Goal: Information Seeking & Learning: Learn about a topic

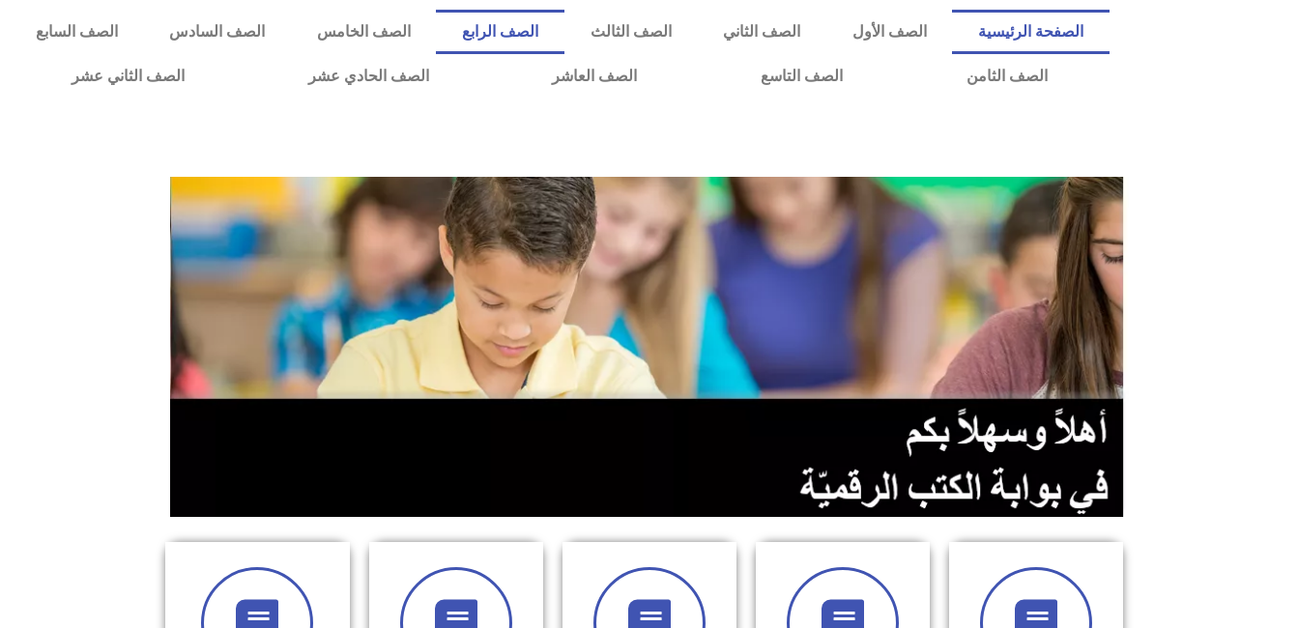
click at [564, 36] on link "الصف الرابع" at bounding box center [500, 32] width 128 height 44
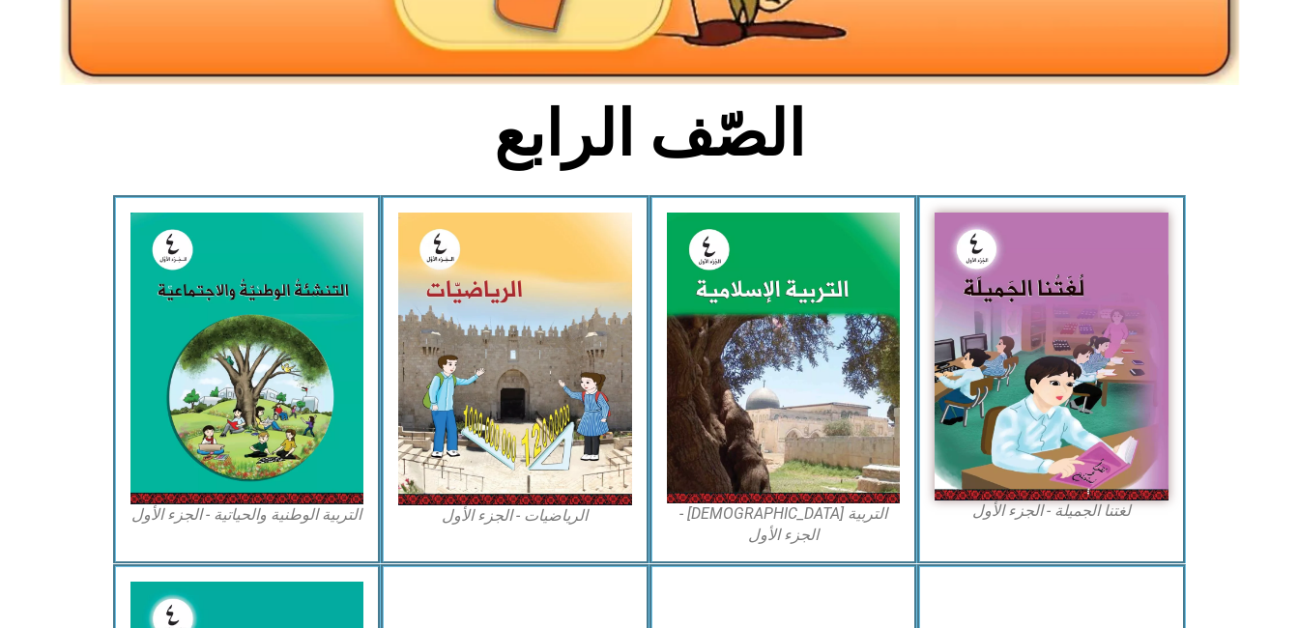
scroll to position [418, 0]
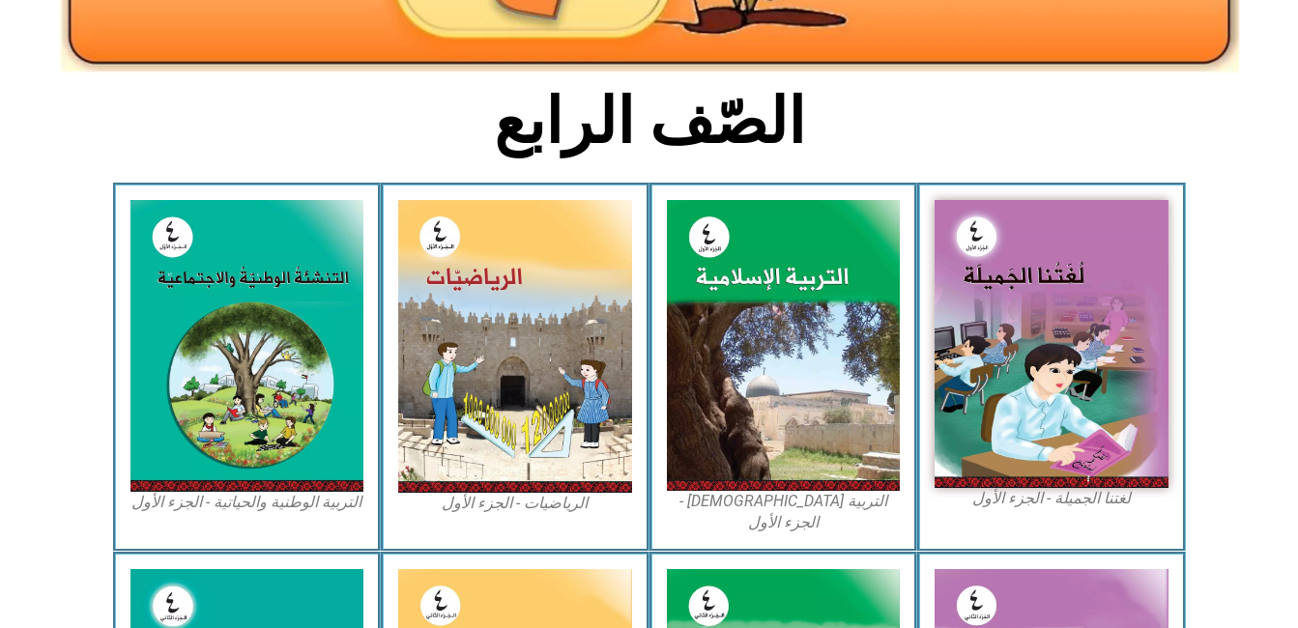
click at [1045, 377] on img at bounding box center [1052, 344] width 234 height 288
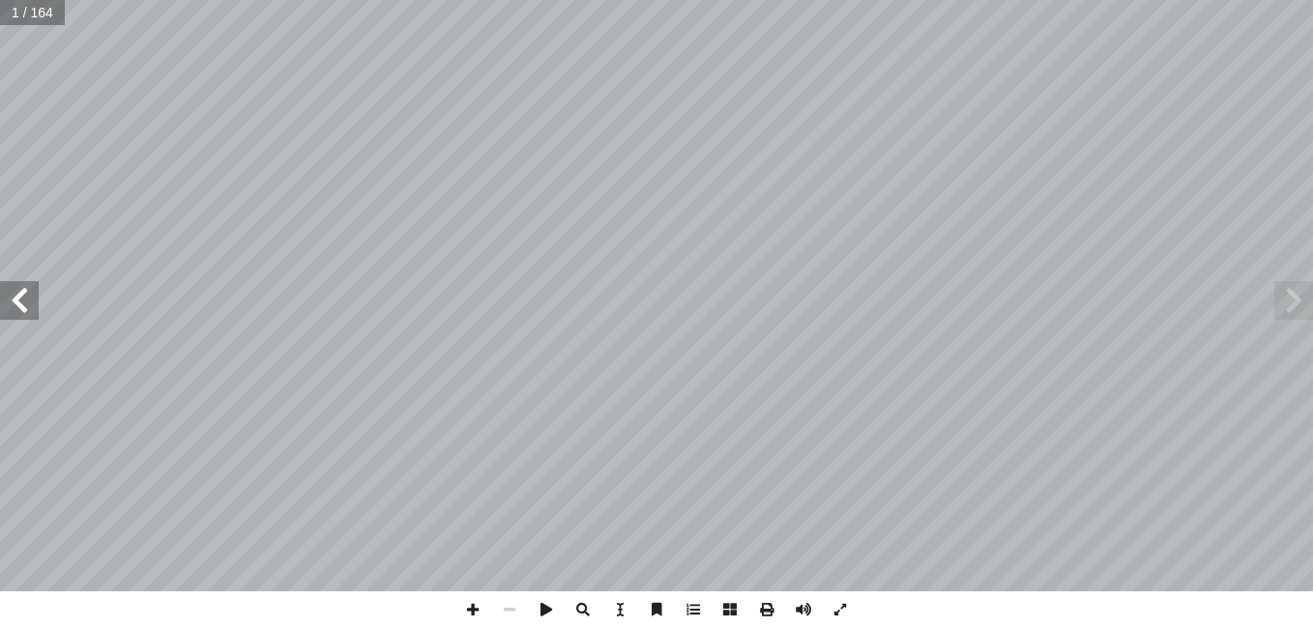
click at [1287, 308] on span at bounding box center [1293, 300] width 39 height 39
click at [22, 317] on span at bounding box center [19, 300] width 39 height 39
click at [9, 304] on span at bounding box center [19, 300] width 39 height 39
click at [1284, 318] on span at bounding box center [1293, 300] width 39 height 39
click at [19, 314] on span at bounding box center [19, 300] width 39 height 39
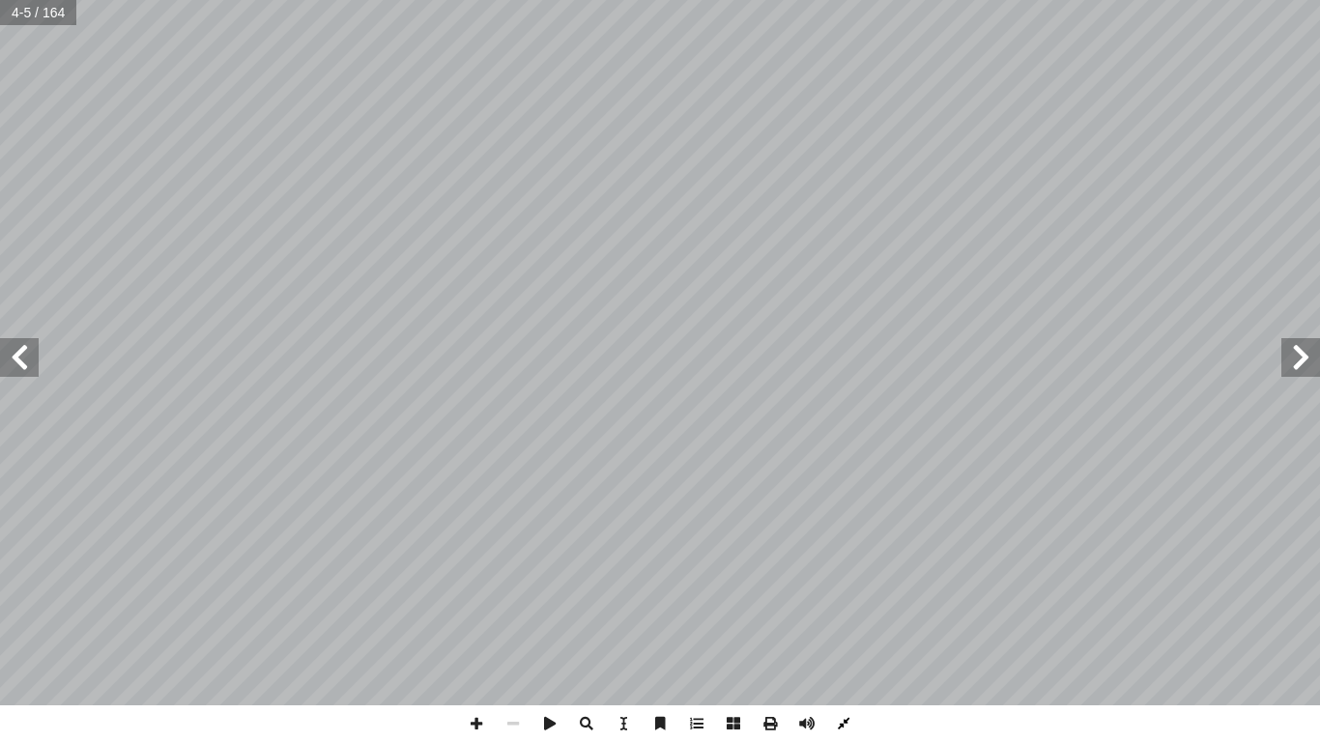
click at [847, 627] on span at bounding box center [844, 724] width 37 height 37
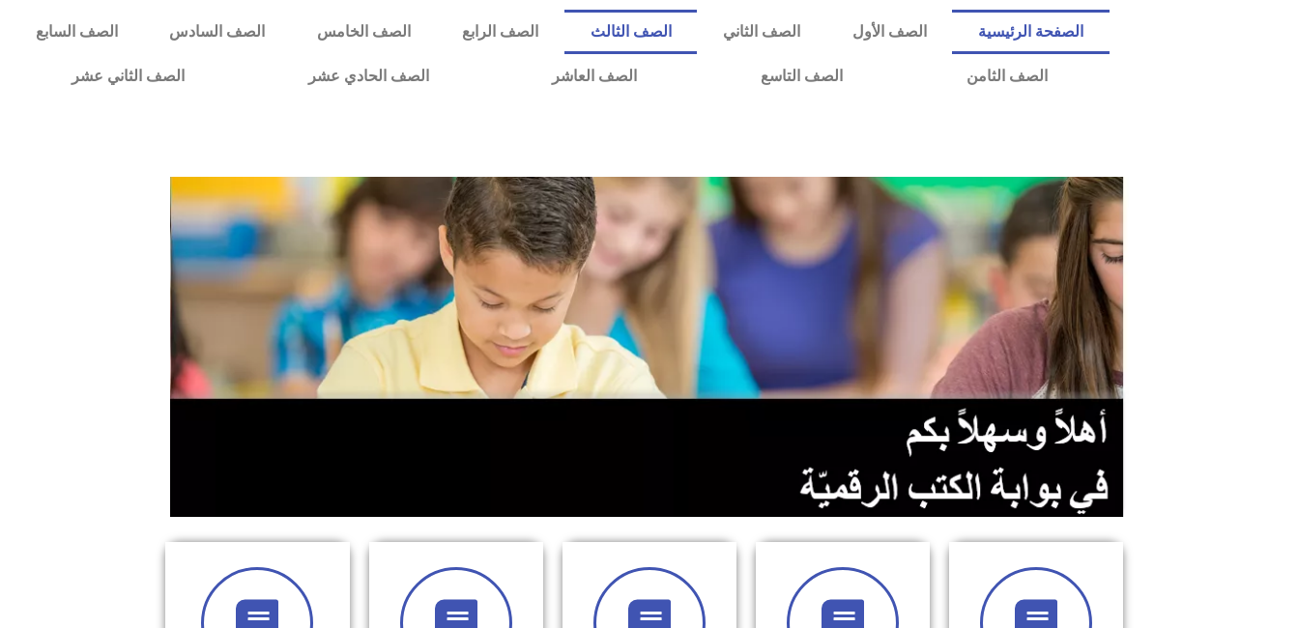
click at [697, 34] on link "الصف الثالث" at bounding box center [631, 32] width 132 height 44
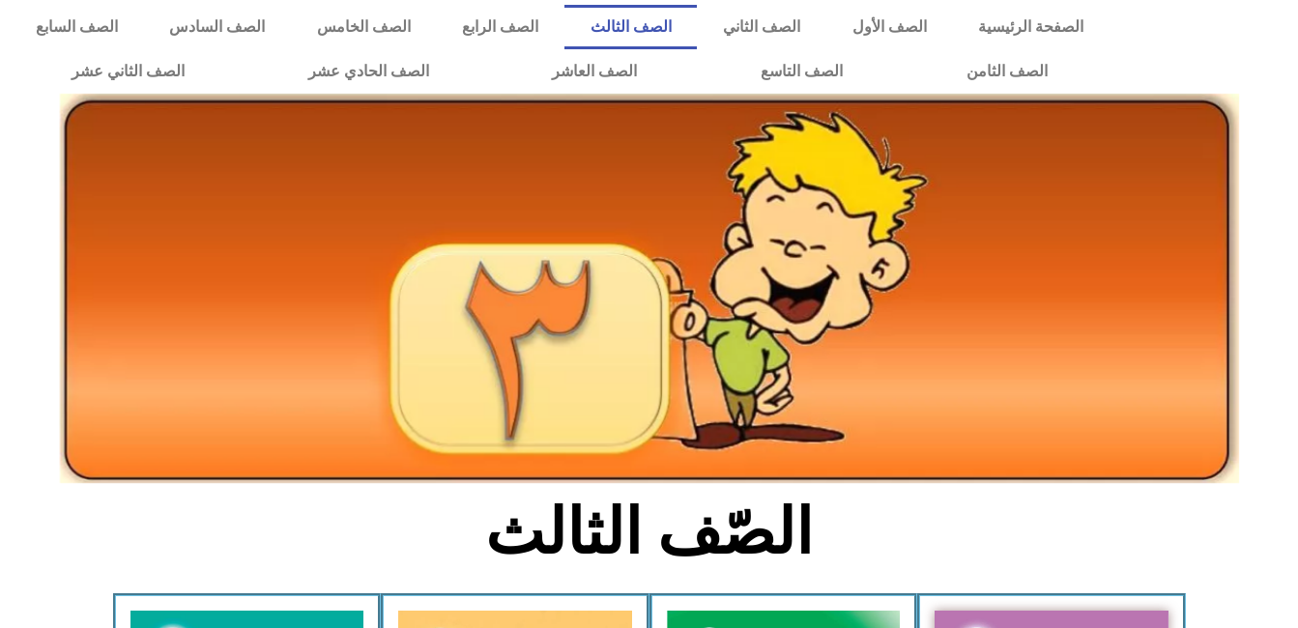
scroll to position [6, 0]
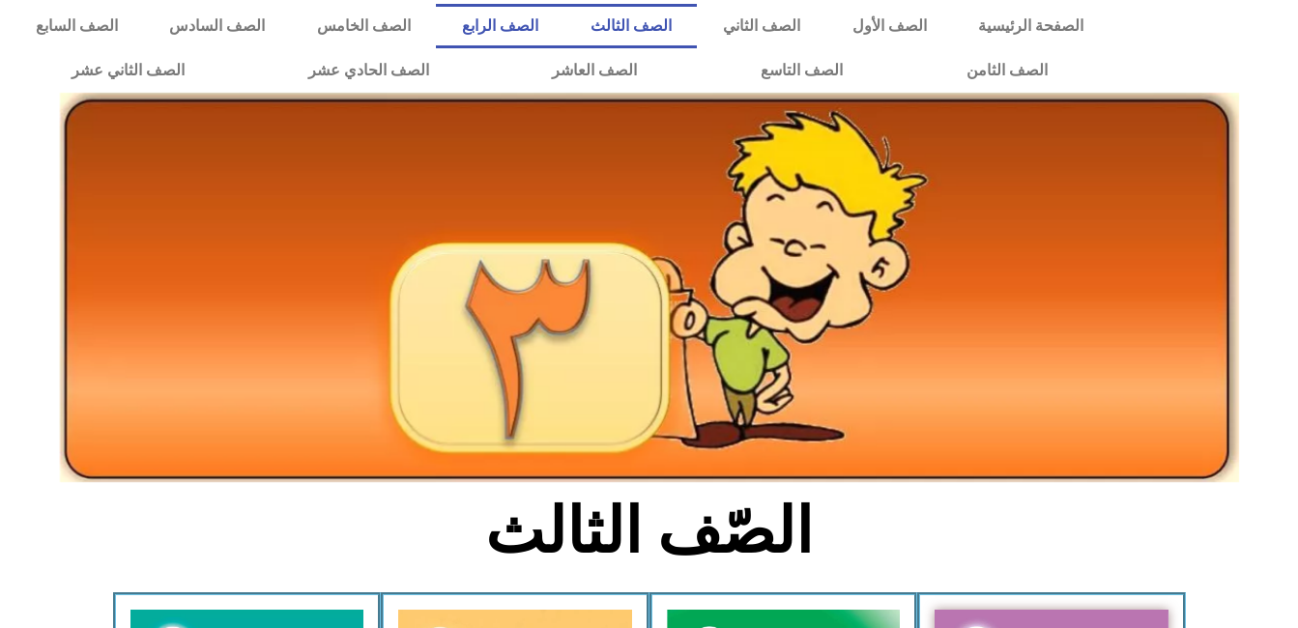
click at [564, 29] on link "الصف الرابع" at bounding box center [500, 26] width 128 height 44
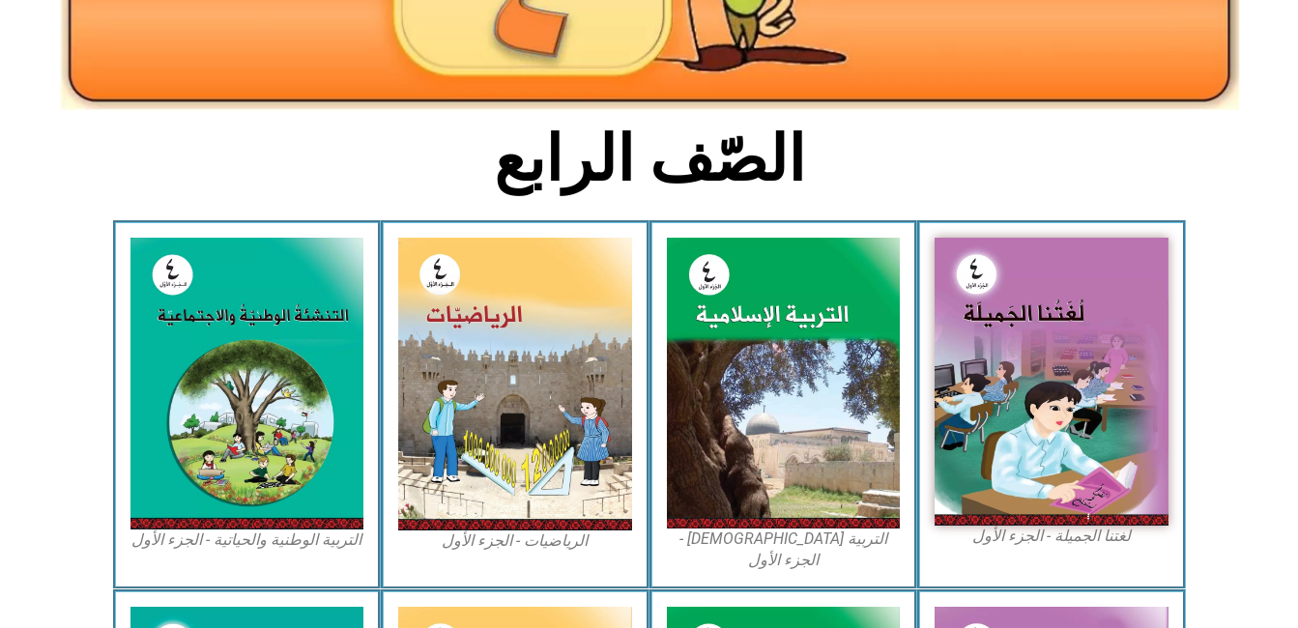
scroll to position [401, 0]
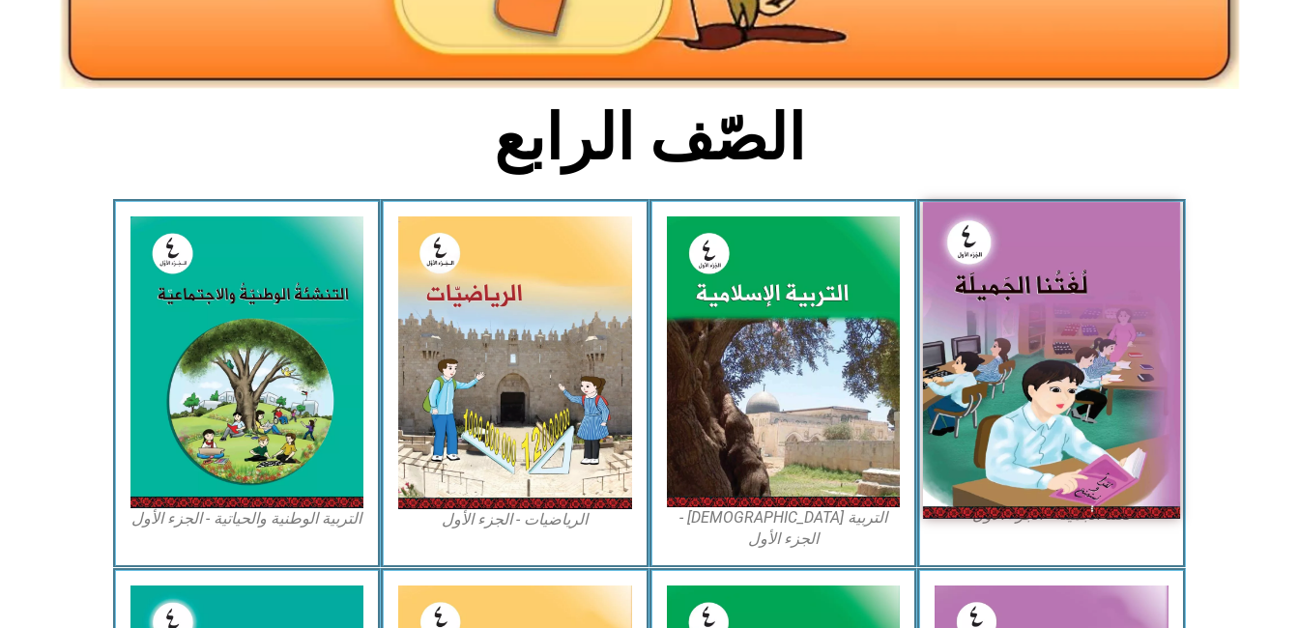
click at [1029, 298] on img at bounding box center [1051, 360] width 257 height 316
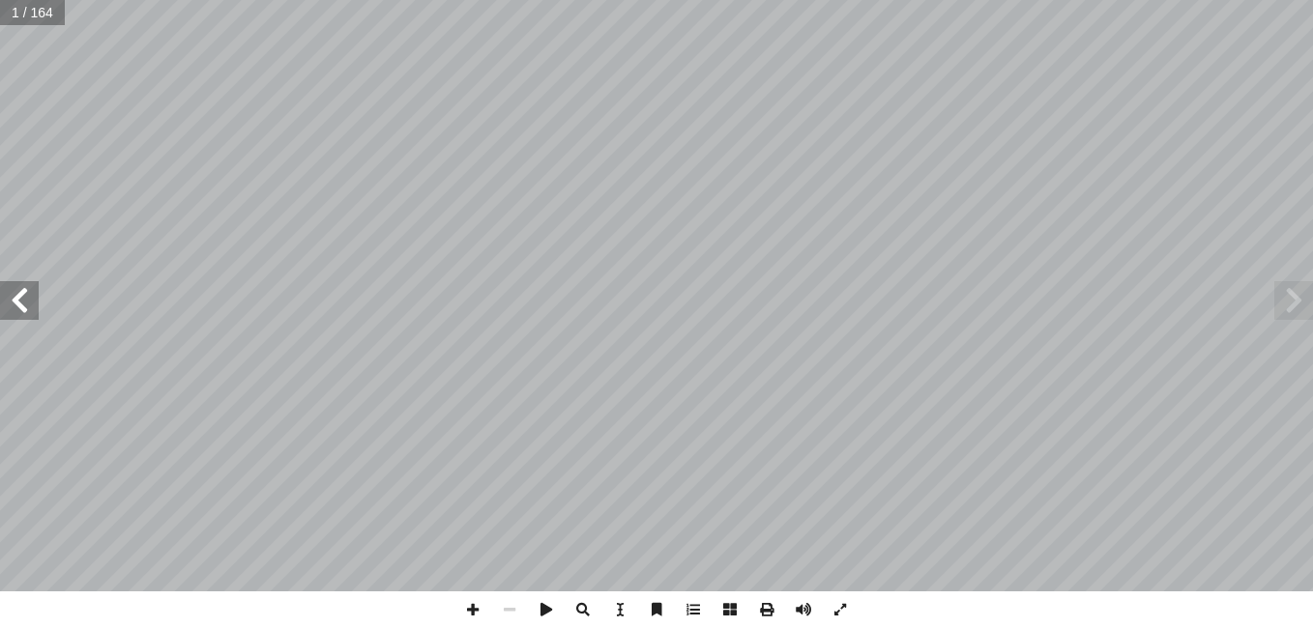
click at [21, 300] on span at bounding box center [19, 300] width 39 height 39
click at [37, 311] on span at bounding box center [19, 300] width 39 height 39
click at [17, 310] on span at bounding box center [19, 300] width 39 height 39
click at [1275, 301] on span at bounding box center [1293, 300] width 39 height 39
click at [23, 299] on span at bounding box center [19, 300] width 39 height 39
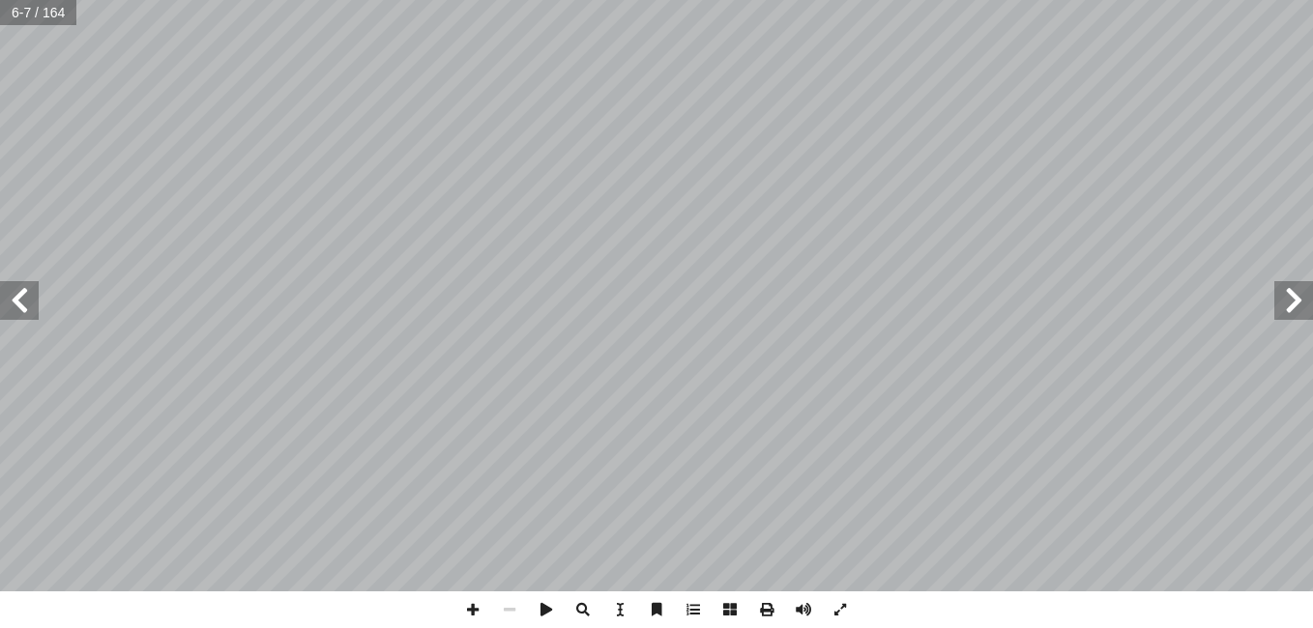
click at [22, 281] on span at bounding box center [19, 300] width 39 height 39
click at [16, 311] on span at bounding box center [19, 300] width 39 height 39
click at [16, 316] on span at bounding box center [19, 300] width 39 height 39
click at [35, 313] on span at bounding box center [19, 300] width 39 height 39
click at [27, 313] on span at bounding box center [19, 300] width 39 height 39
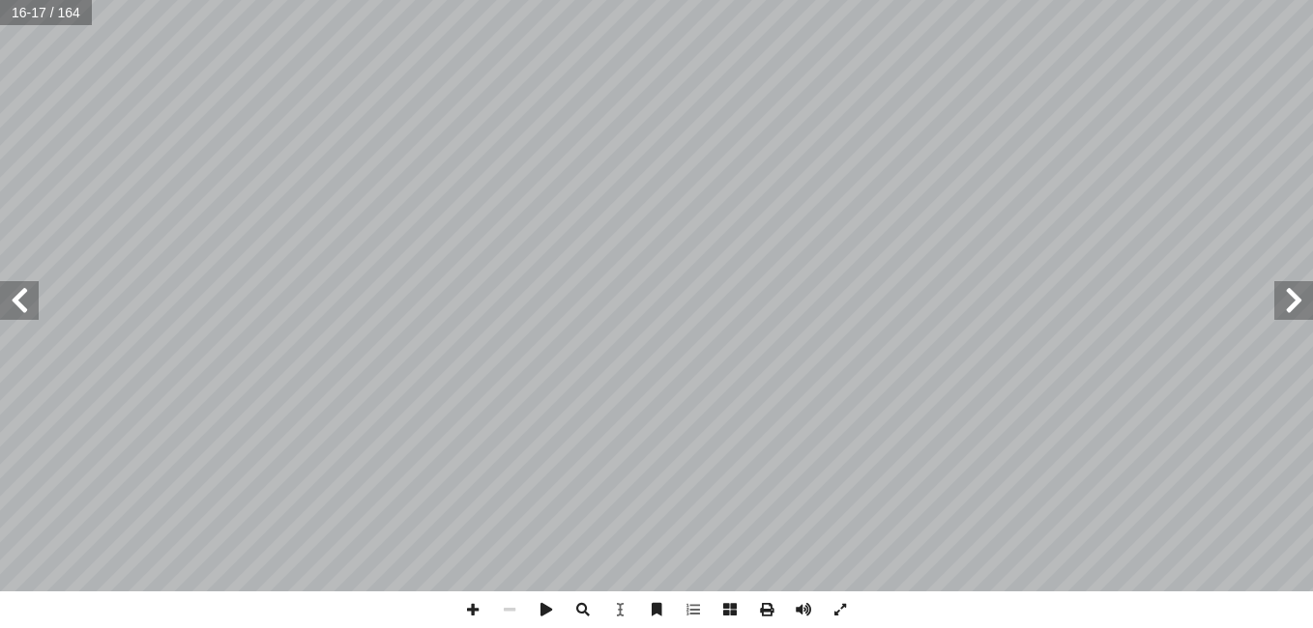
click at [24, 315] on span at bounding box center [19, 300] width 39 height 39
click at [30, 315] on span at bounding box center [19, 300] width 39 height 39
click at [25, 315] on span at bounding box center [19, 300] width 39 height 39
click at [20, 306] on span at bounding box center [19, 300] width 39 height 39
click at [9, 301] on span at bounding box center [19, 300] width 39 height 39
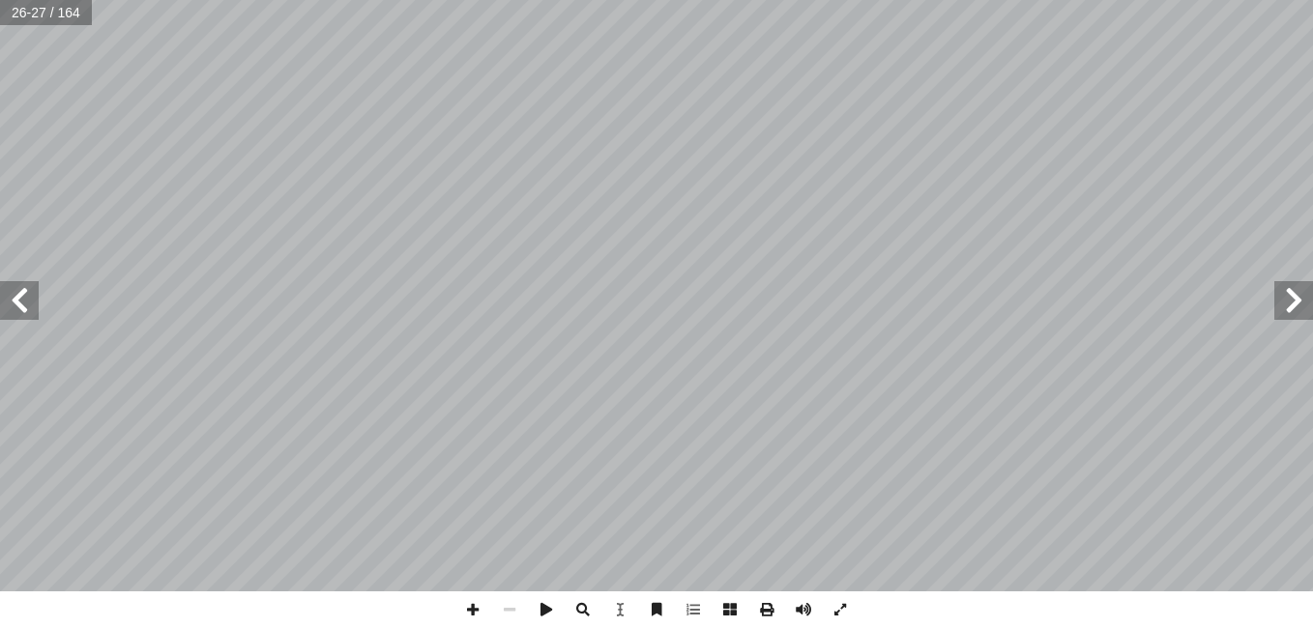
click at [37, 310] on span at bounding box center [19, 300] width 39 height 39
click at [25, 283] on span at bounding box center [19, 300] width 39 height 39
click at [12, 316] on span at bounding box center [19, 300] width 39 height 39
click at [28, 304] on span at bounding box center [19, 300] width 39 height 39
click at [22, 292] on span at bounding box center [19, 300] width 39 height 39
